Goal: Task Accomplishment & Management: Manage account settings

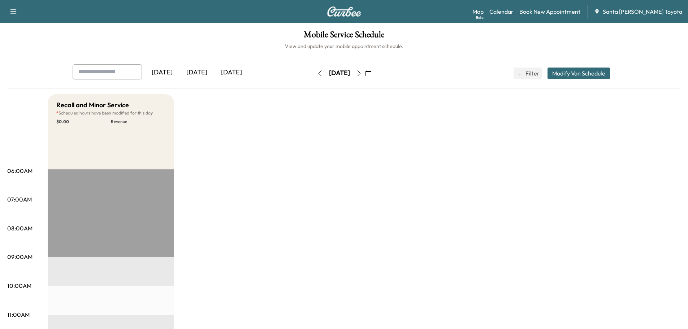
click at [371, 73] on icon "button" at bounding box center [368, 73] width 6 height 6
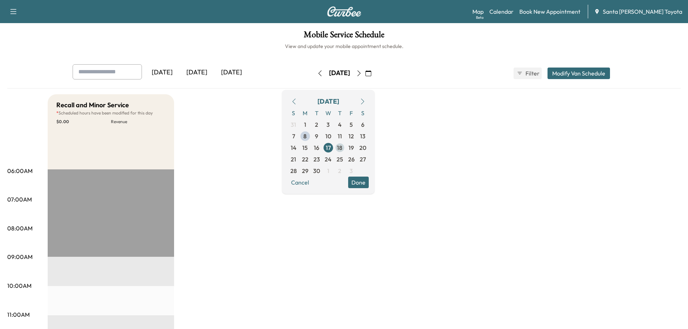
click at [346, 145] on span "18" at bounding box center [340, 148] width 12 height 12
click at [588, 71] on button "Modify Van Schedule" at bounding box center [578, 74] width 62 height 12
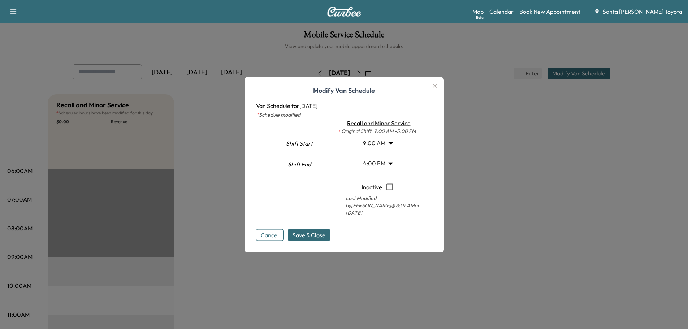
click at [381, 144] on body "Support Log Out Map Beta Calendar Book New Appointment Santa [PERSON_NAME] Toyo…" at bounding box center [344, 164] width 688 height 329
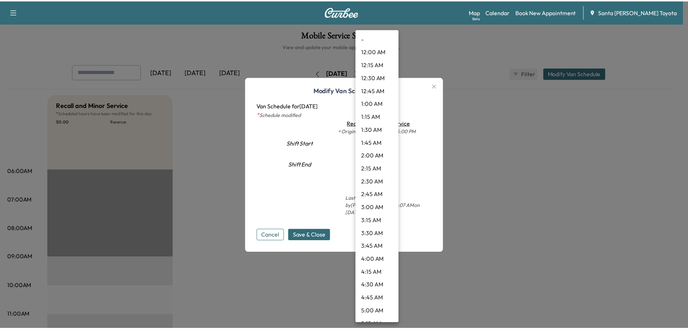
scroll to position [343, 0]
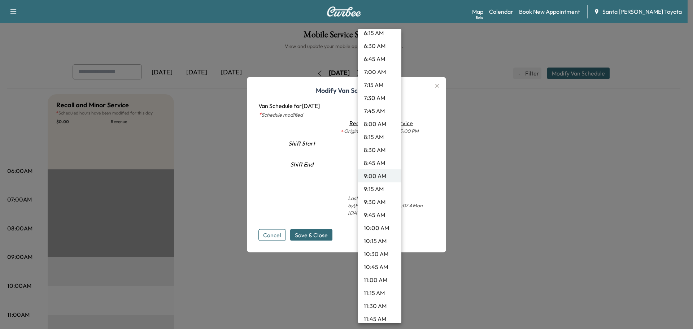
click at [375, 227] on li "10:00 AM" at bounding box center [379, 227] width 43 height 13
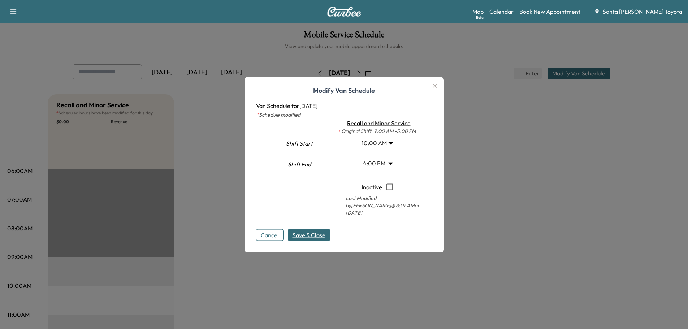
click at [312, 233] on span "Save & Close" at bounding box center [308, 234] width 33 height 9
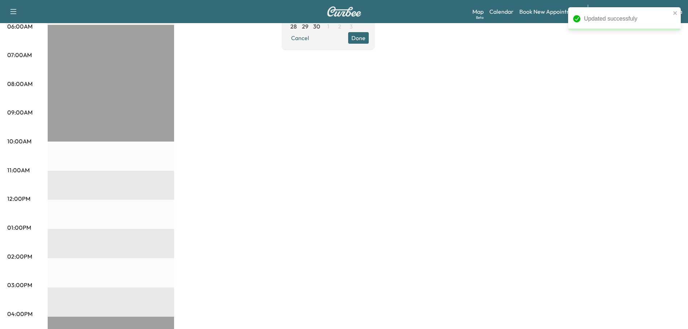
scroll to position [0, 0]
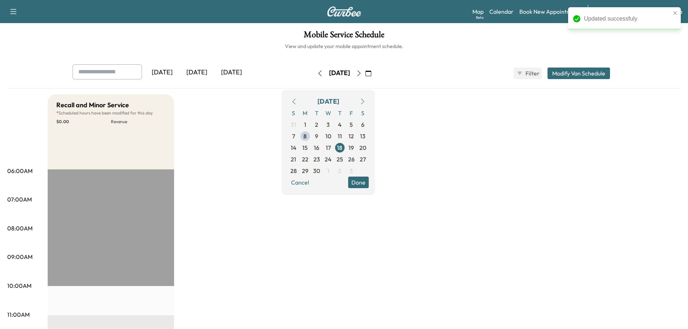
click at [369, 180] on button "Done" at bounding box center [358, 183] width 21 height 12
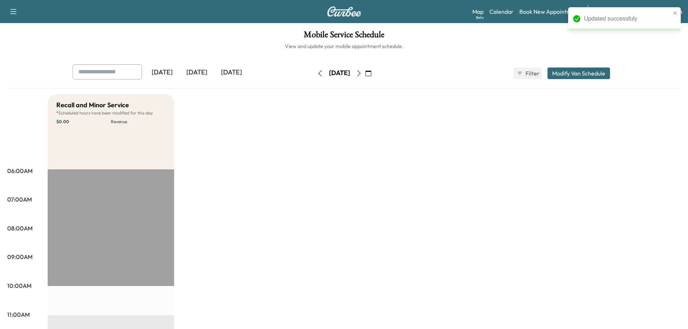
click at [317, 73] on icon "button" at bounding box center [320, 73] width 6 height 6
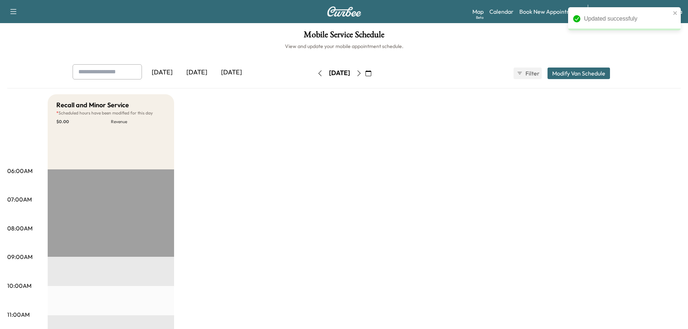
click at [314, 73] on button "button" at bounding box center [320, 74] width 12 height 12
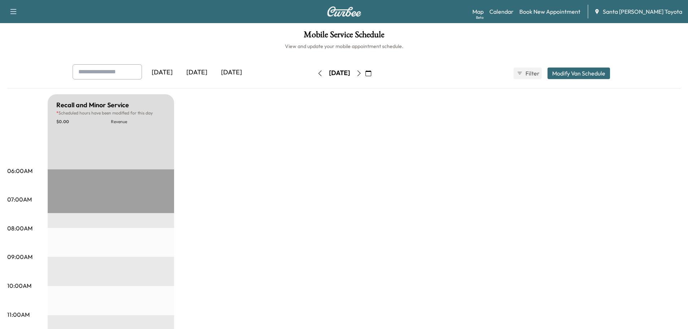
click at [317, 72] on icon "button" at bounding box center [320, 73] width 6 height 6
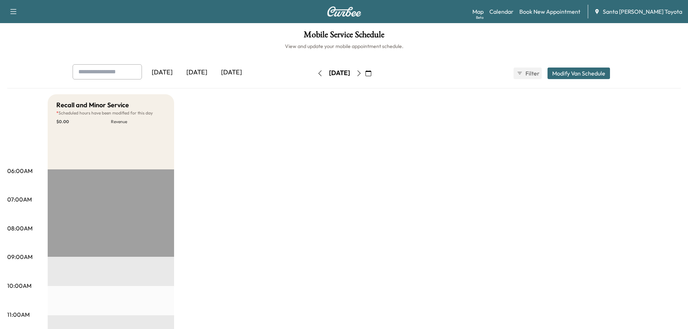
click at [371, 75] on icon "button" at bounding box center [368, 73] width 6 height 6
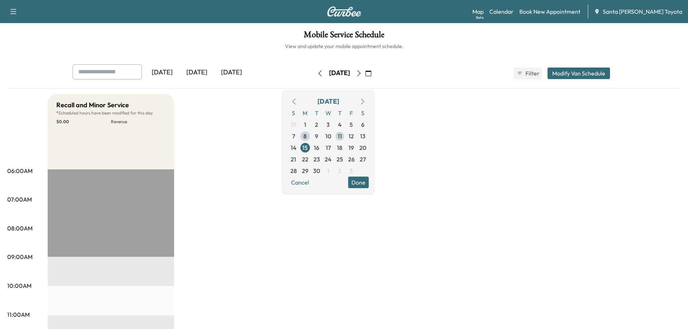
click at [346, 134] on span "11" at bounding box center [340, 136] width 12 height 12
click at [572, 75] on button "Modify Van Schedule" at bounding box center [578, 74] width 62 height 12
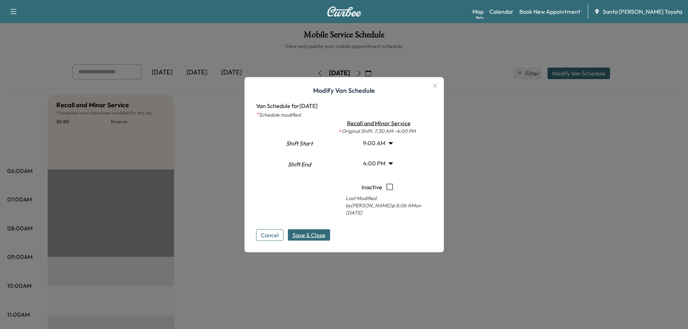
click at [376, 147] on body "Support Log Out Map Beta Calendar Book New Appointment Santa [PERSON_NAME] Toyo…" at bounding box center [344, 164] width 688 height 329
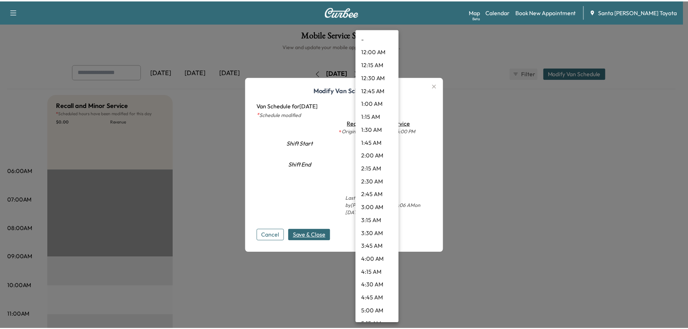
scroll to position [343, 0]
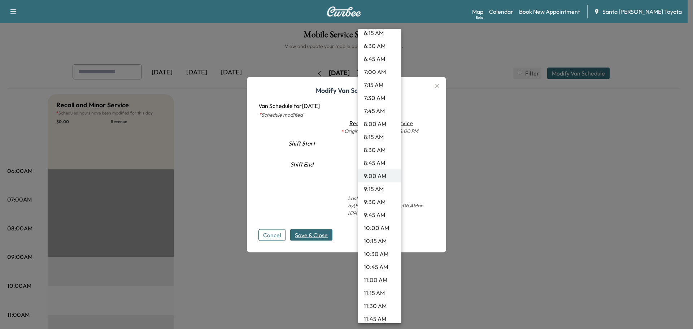
click at [377, 227] on li "10:00 AM" at bounding box center [379, 227] width 43 height 13
type input "**"
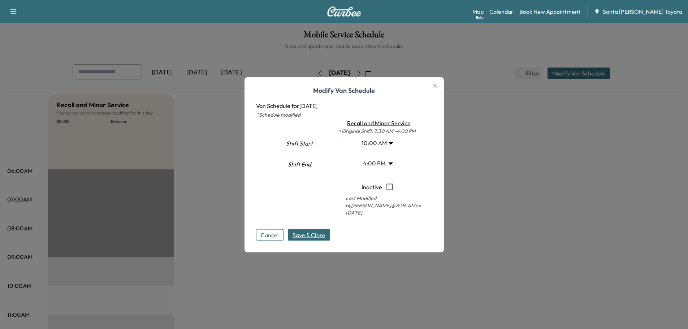
click at [320, 235] on span "Save & Close" at bounding box center [308, 234] width 33 height 9
